Goal: Task Accomplishment & Management: Manage account settings

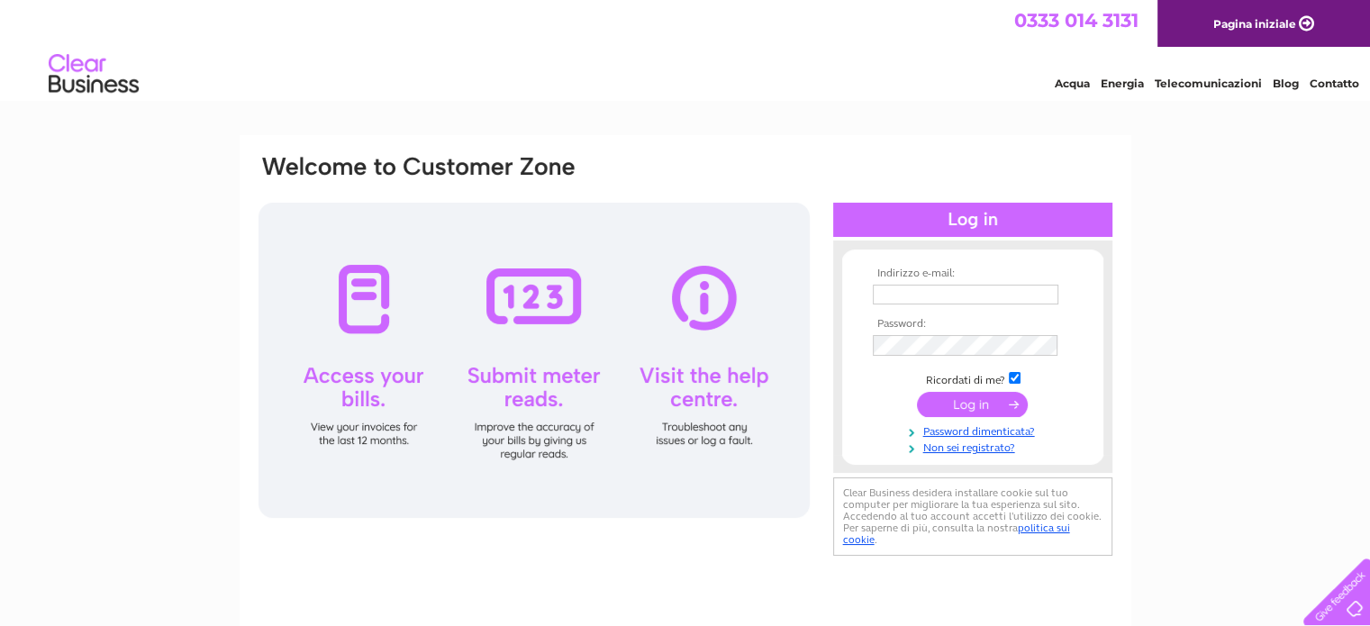
type input "j.tacij@caesar.it"
click at [1003, 404] on input "submit" at bounding box center [972, 404] width 111 height 25
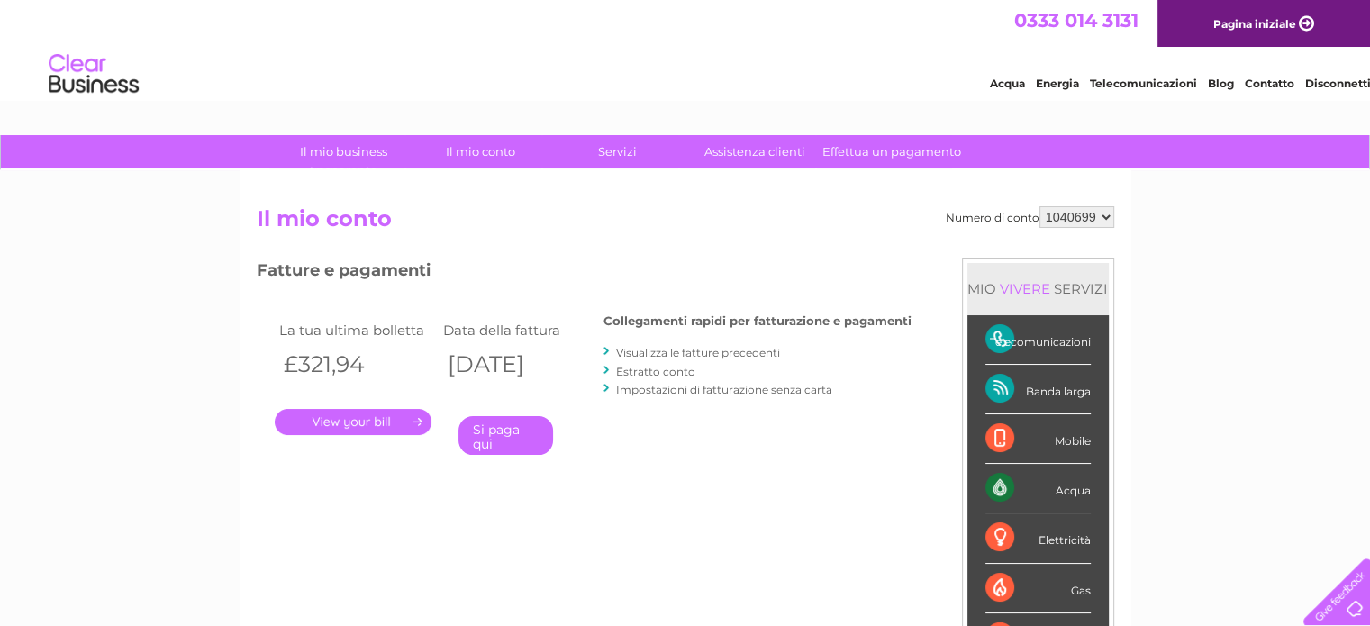
click at [335, 415] on link "." at bounding box center [353, 422] width 157 height 26
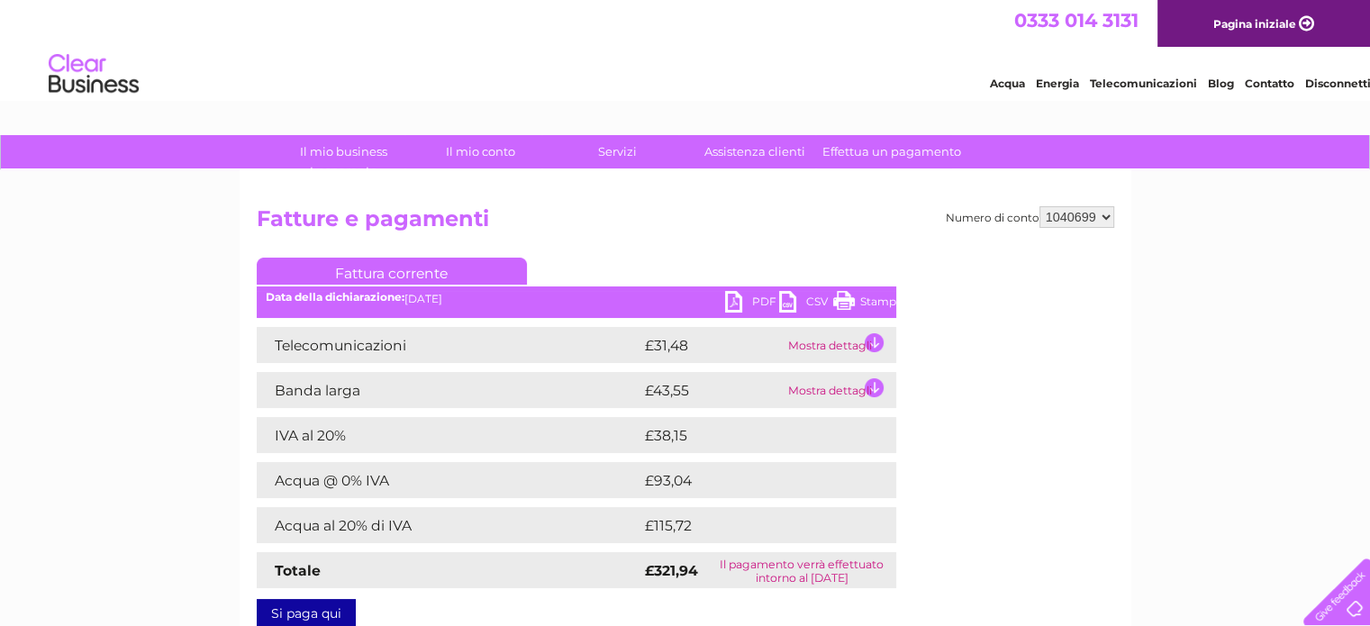
click at [737, 298] on link "PDF" at bounding box center [752, 304] width 54 height 26
